Goal: Transaction & Acquisition: Subscribe to service/newsletter

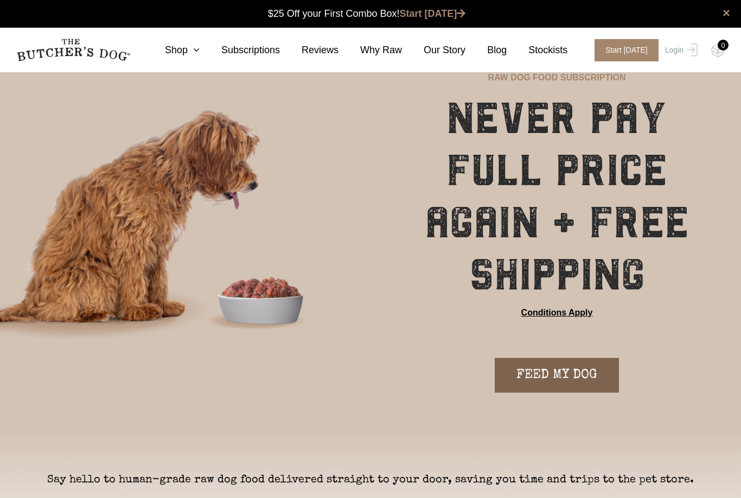
click at [586, 378] on link "FEED MY DOG" at bounding box center [557, 375] width 124 height 35
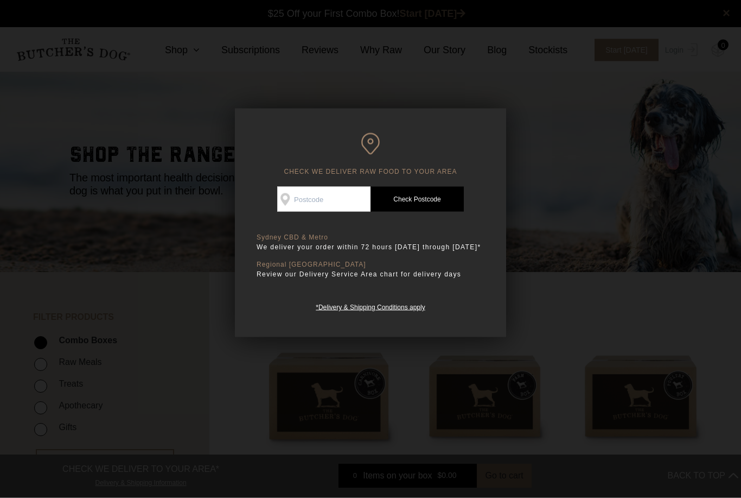
scroll to position [1, 0]
click at [345, 191] on input "Check Availability At" at bounding box center [323, 199] width 93 height 25
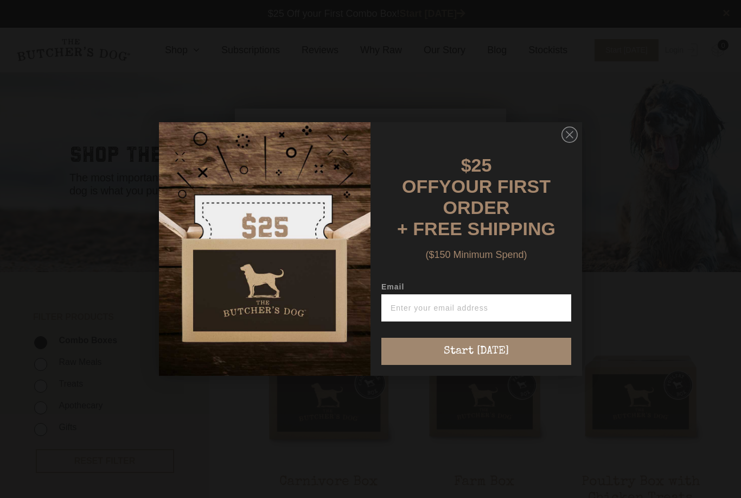
type input "6"
click at [569, 143] on circle "Close dialog" at bounding box center [570, 135] width 16 height 16
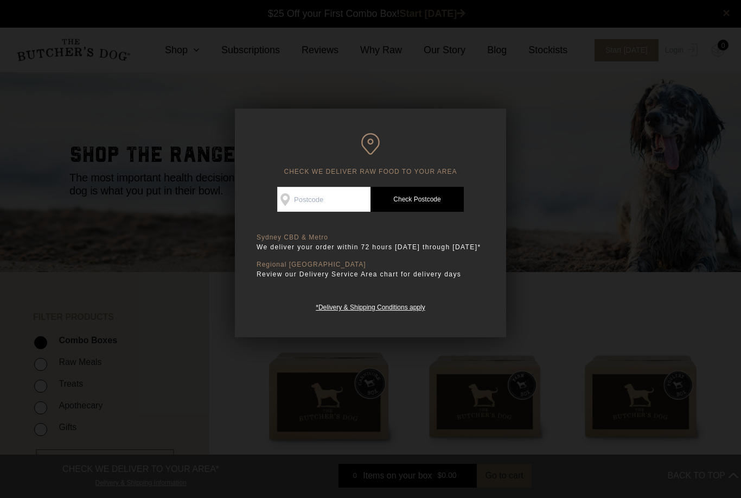
click at [337, 199] on input "Check Availability At" at bounding box center [323, 199] width 93 height 25
type input "6714"
click at [432, 200] on link "Check Postcode" at bounding box center [417, 199] width 93 height 25
